Goal: Information Seeking & Learning: Find specific fact

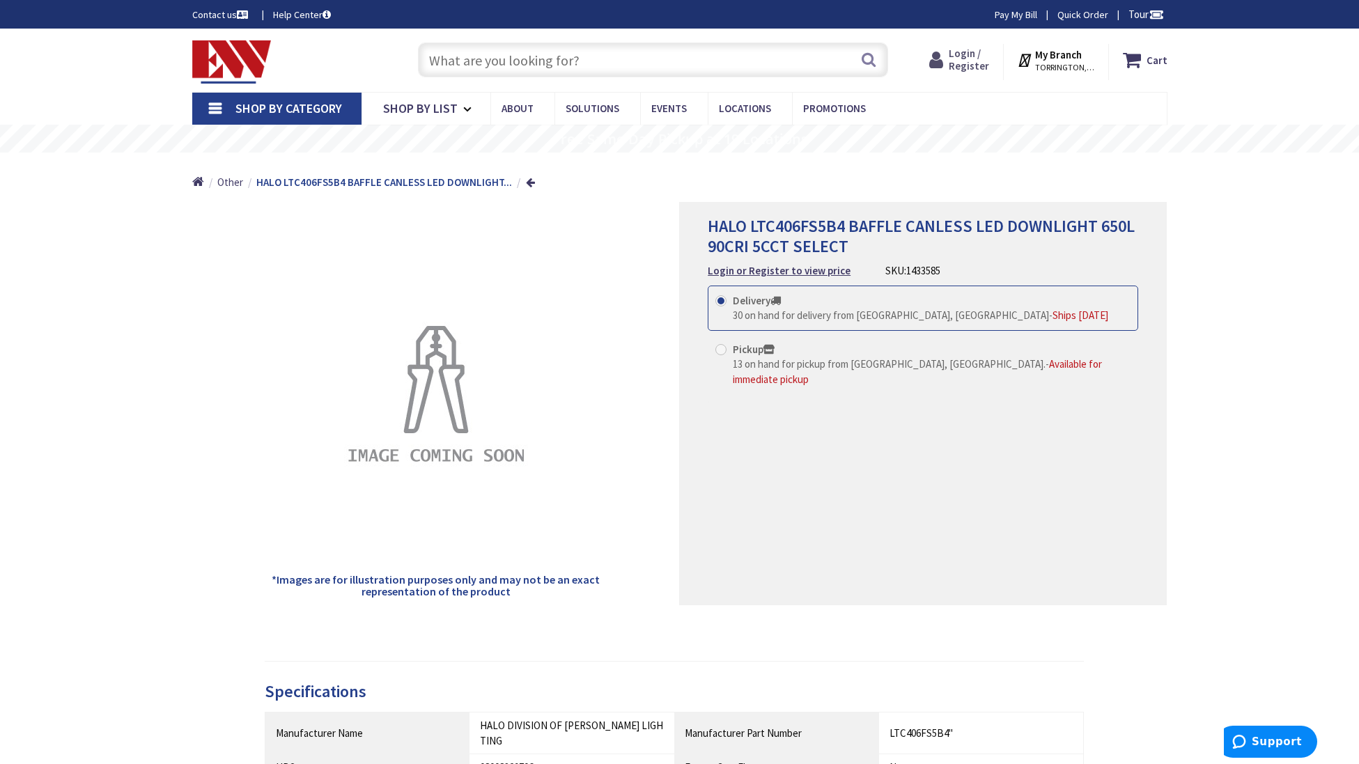
click at [977, 64] on span "Login / Register" at bounding box center [969, 60] width 40 height 26
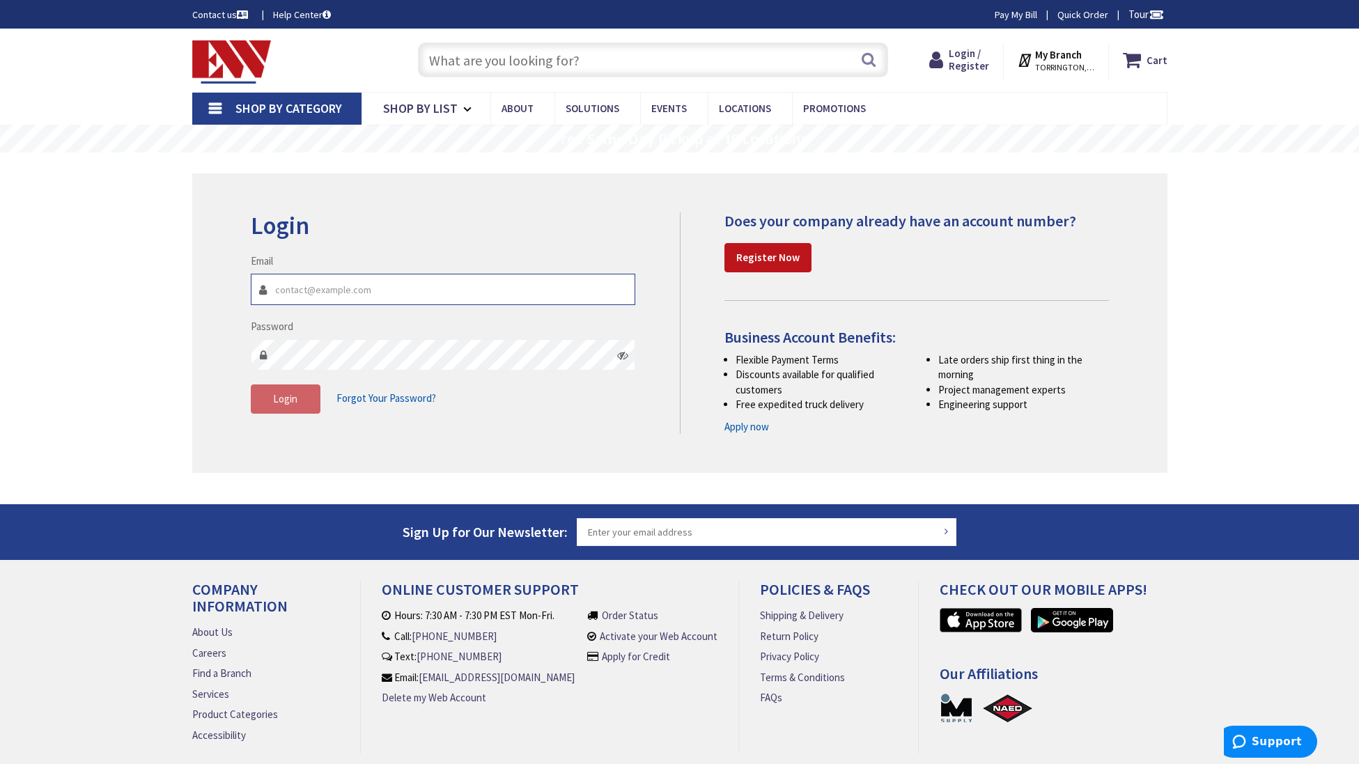
type input "[EMAIL_ADDRESS][DOMAIN_NAME]"
click at [276, 410] on button "Login" at bounding box center [286, 398] width 70 height 29
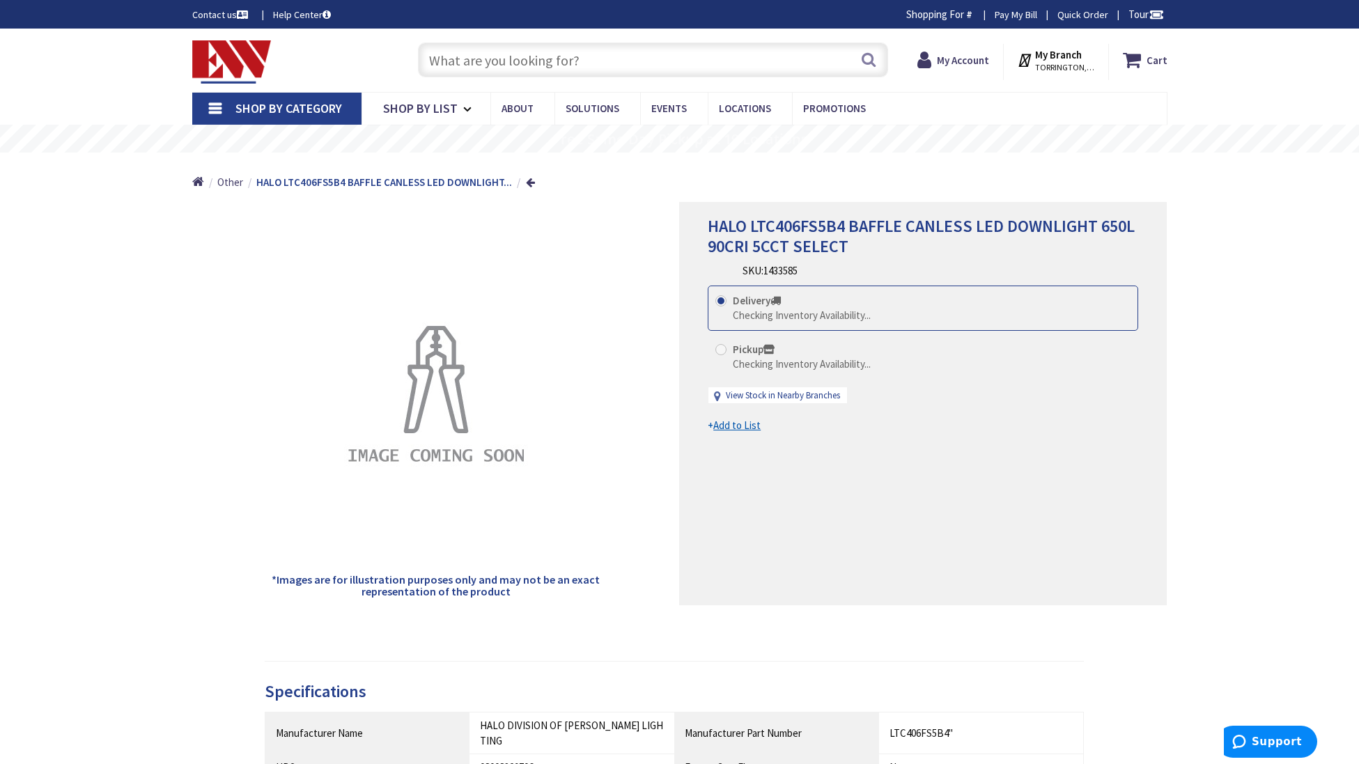
click at [665, 63] on input "text" at bounding box center [653, 59] width 470 height 35
paste input "T600MA1"
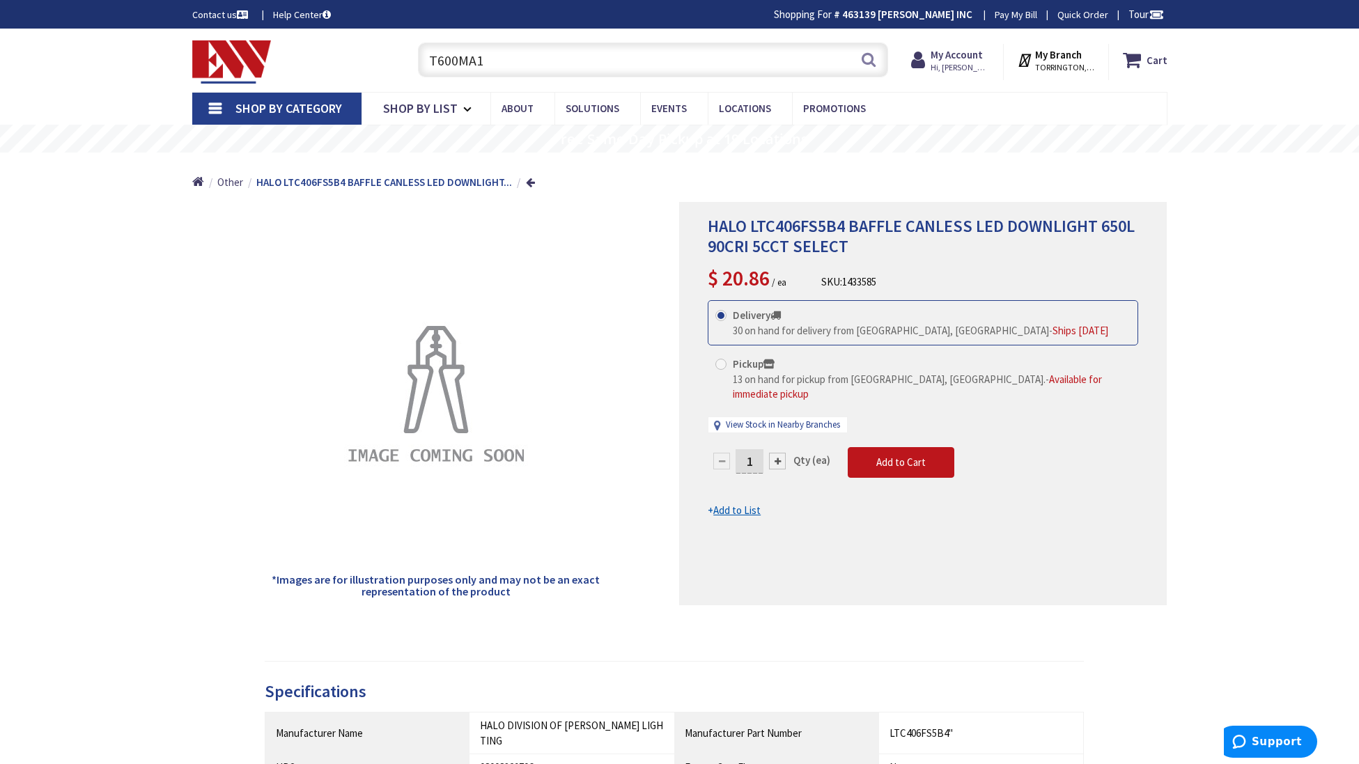
type input "T600MA1"
